Goal: Task Accomplishment & Management: Manage account settings

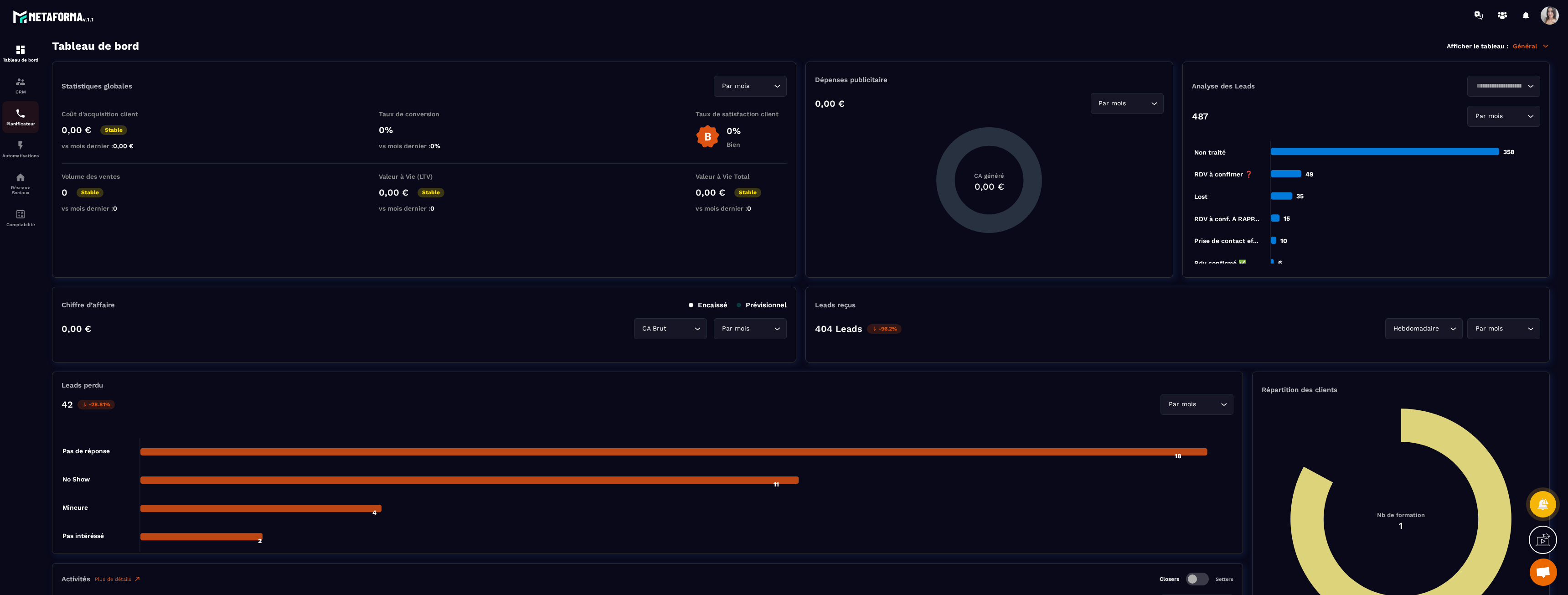
click at [25, 111] on img at bounding box center [20, 113] width 11 height 11
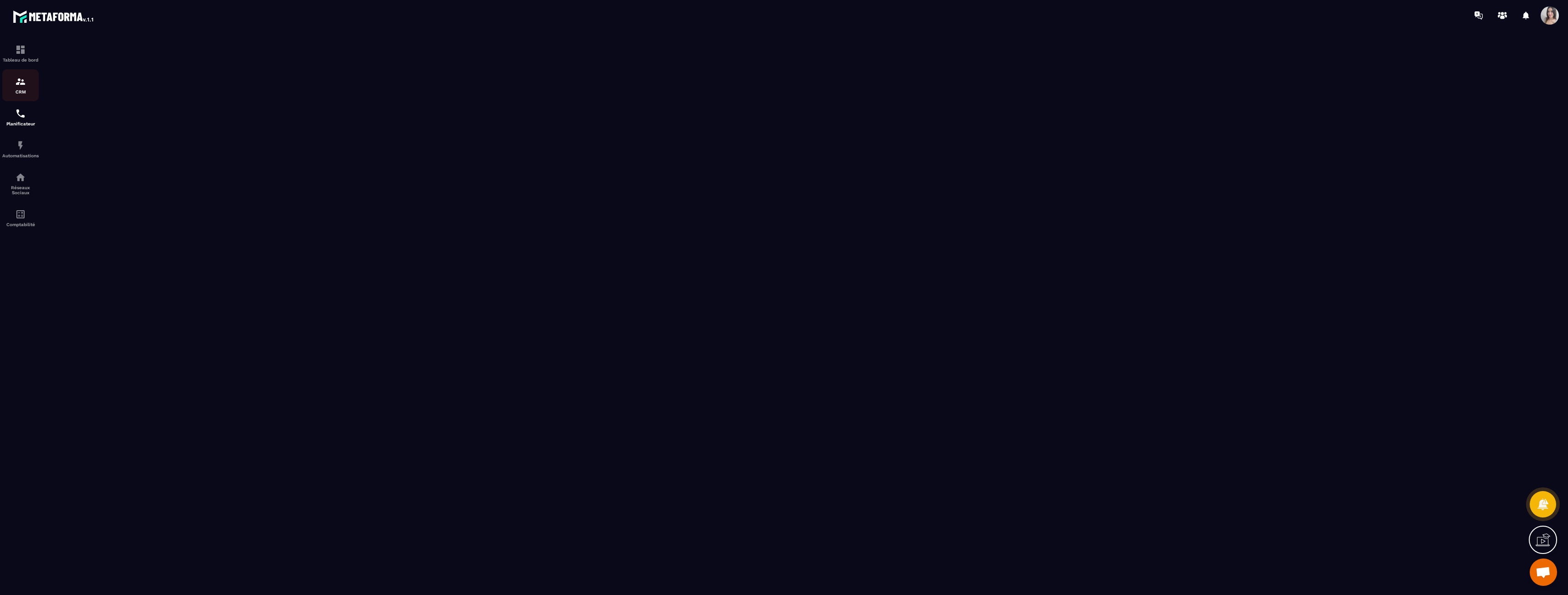
click at [21, 93] on p "CRM" at bounding box center [21, 92] width 37 height 5
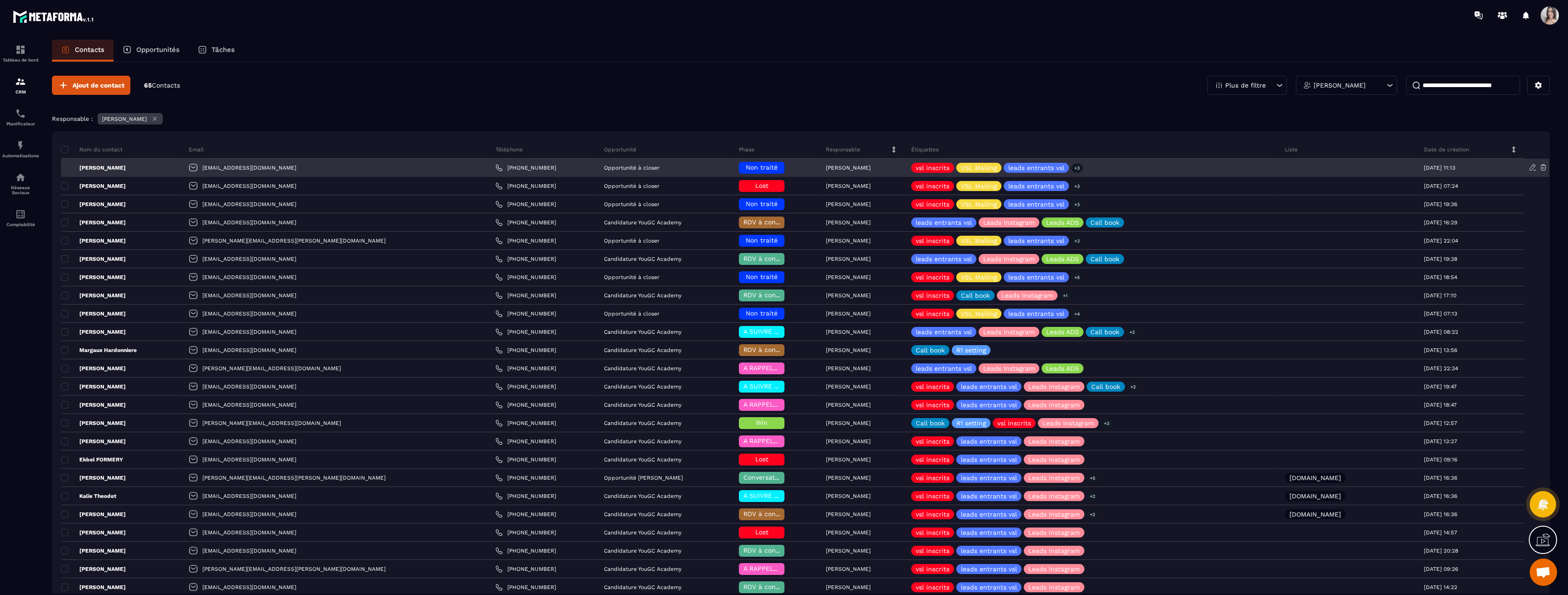
click at [97, 168] on p "[PERSON_NAME]" at bounding box center [93, 167] width 65 height 7
